Goal: Transaction & Acquisition: Purchase product/service

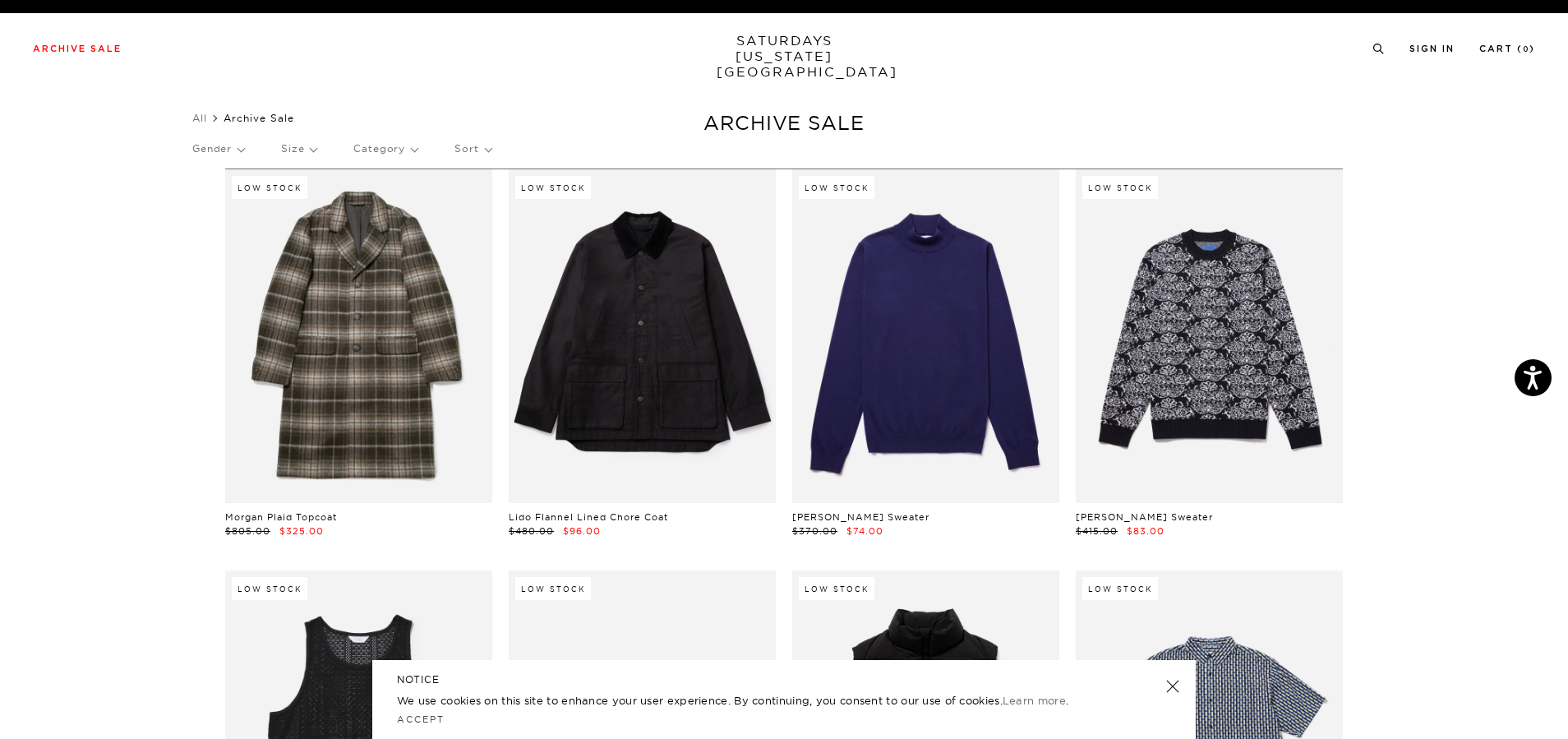
click at [236, 152] on p "Gender" at bounding box center [218, 149] width 52 height 37
click at [220, 204] on p "Mens" at bounding box center [241, 206] width 98 height 22
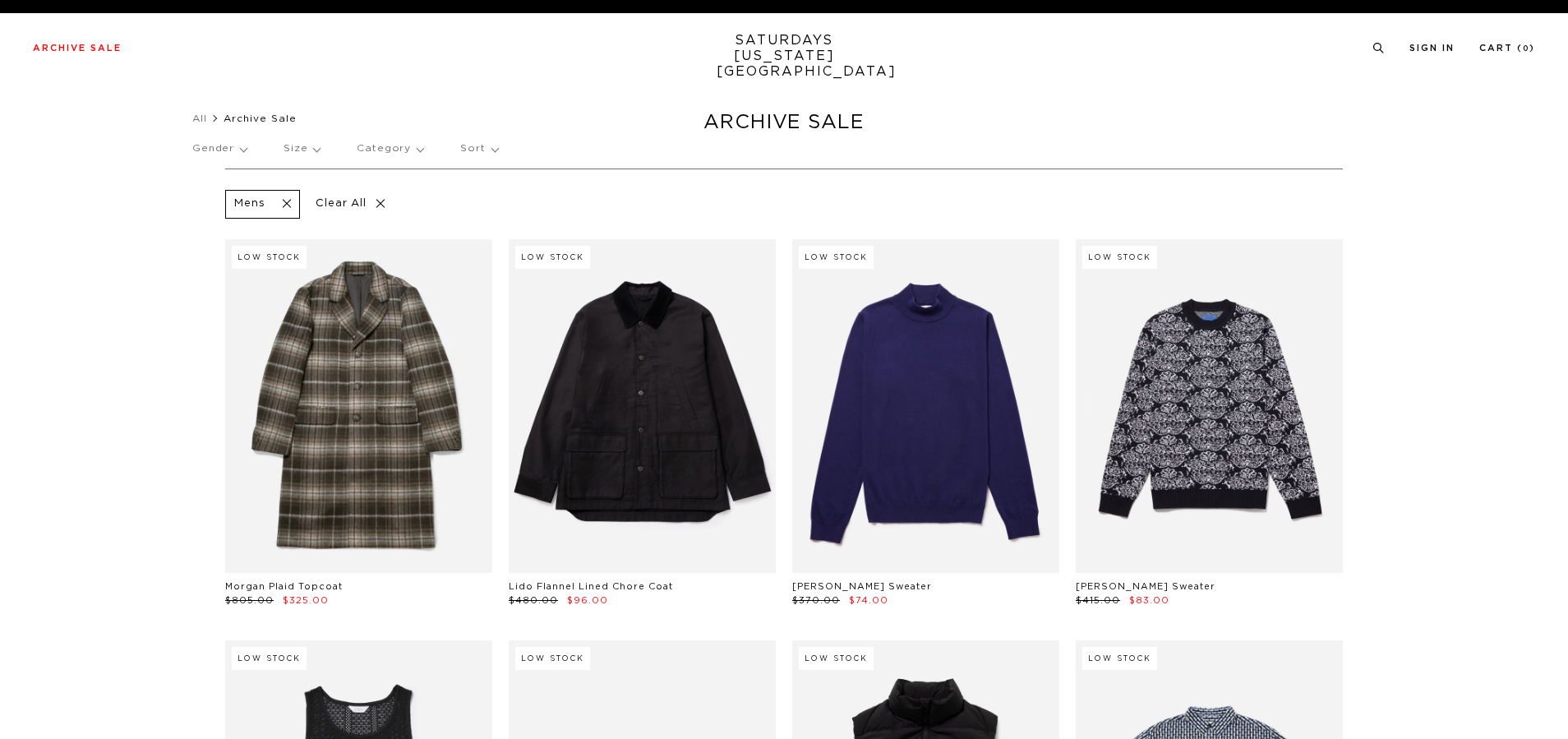
click at [307, 147] on p "Size" at bounding box center [301, 149] width 36 height 37
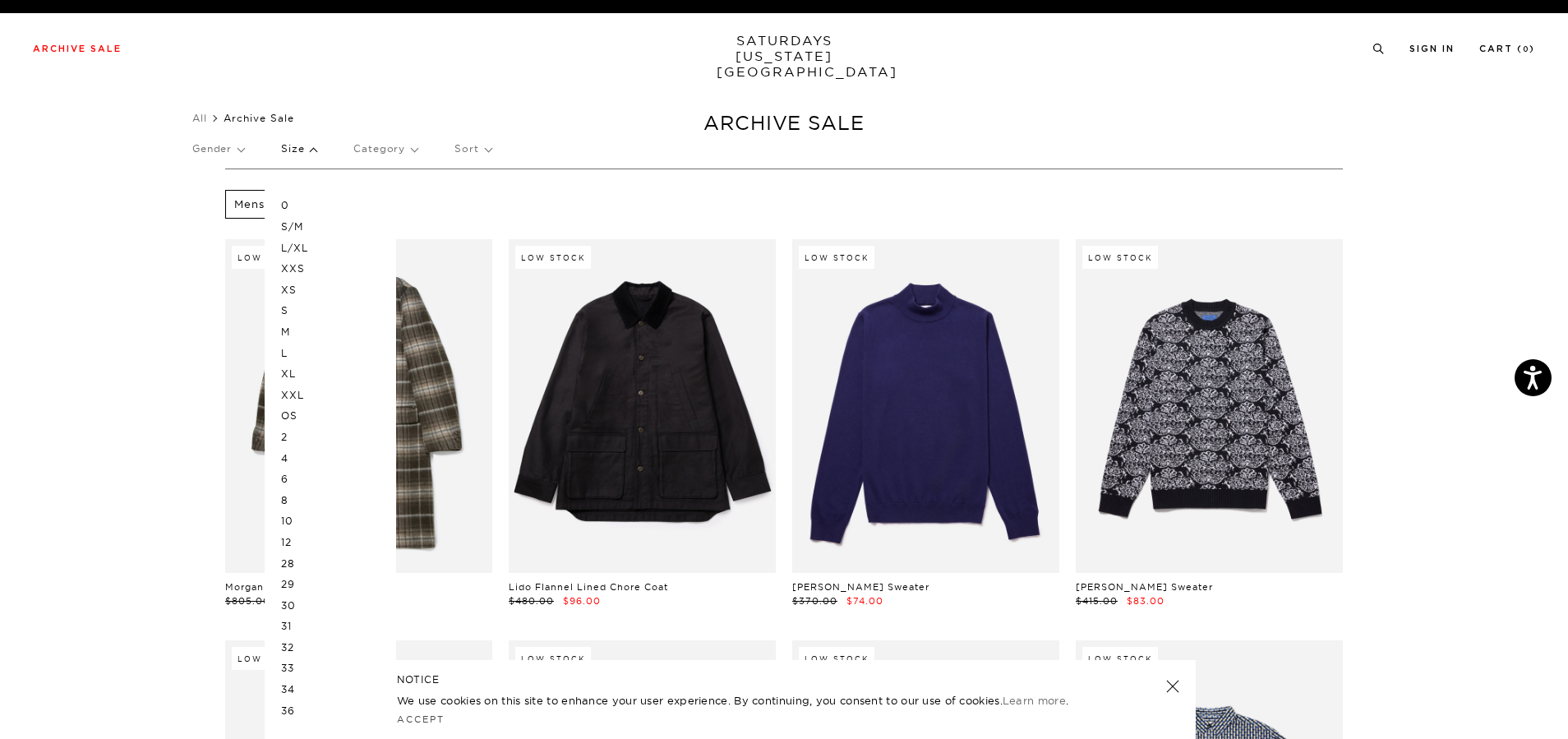
click at [294, 309] on p "S" at bounding box center [330, 311] width 98 height 22
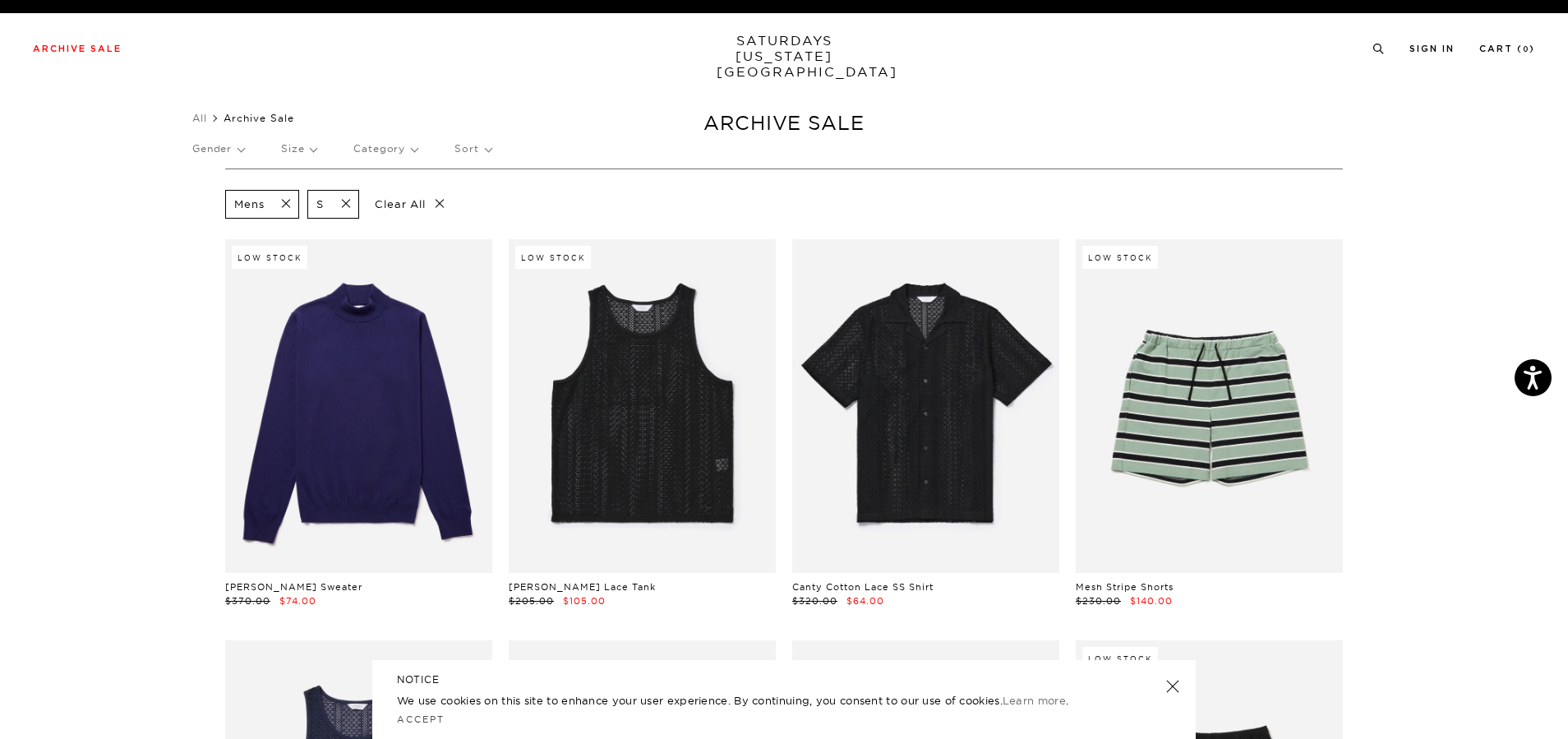
click at [1174, 684] on link at bounding box center [1172, 686] width 23 height 23
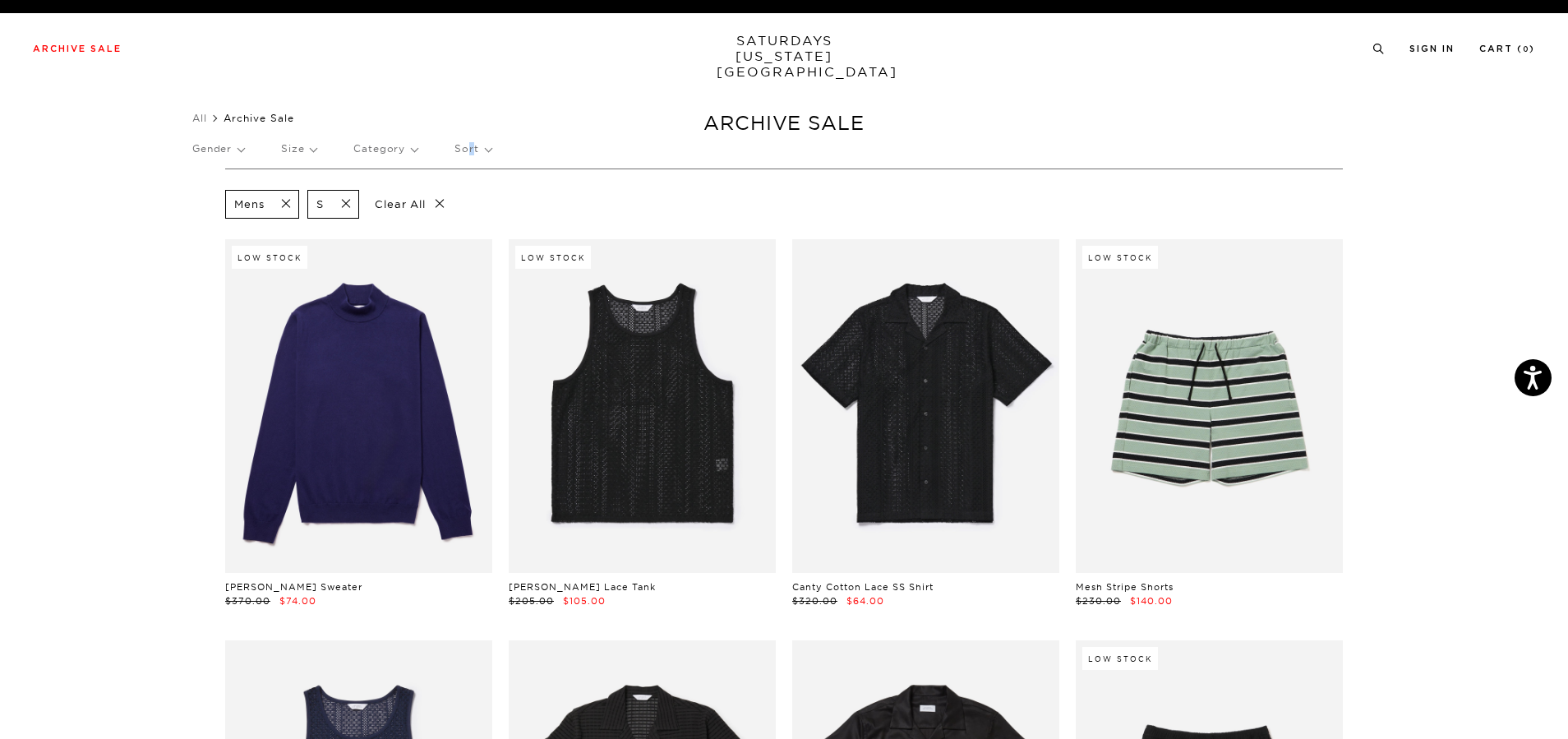
click at [476, 150] on p "Sort" at bounding box center [473, 149] width 36 height 37
click at [514, 246] on p "Price (Lowest-highest)" at bounding box center [518, 248] width 126 height 22
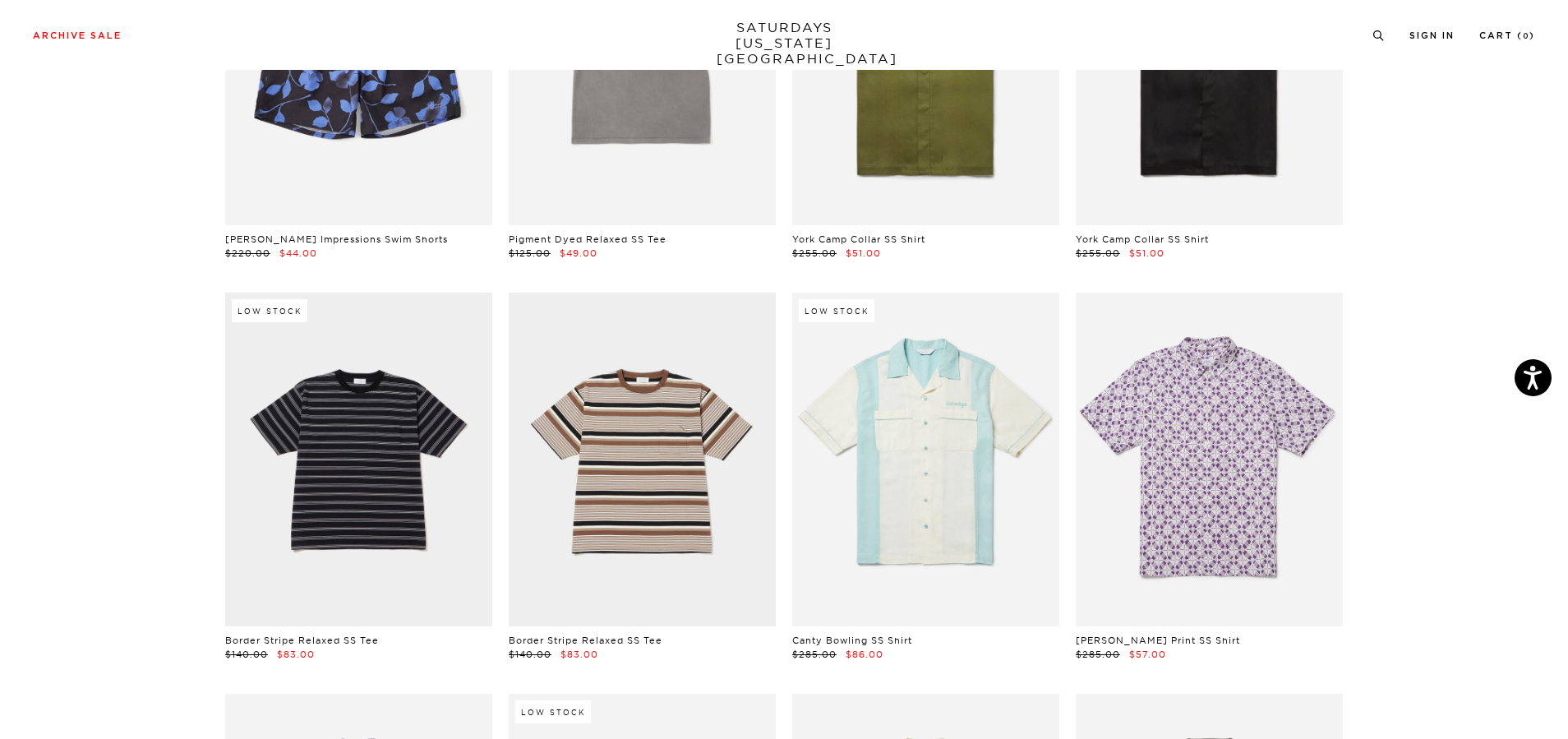
scroll to position [1563, 0]
